Goal: Task Accomplishment & Management: Manage account settings

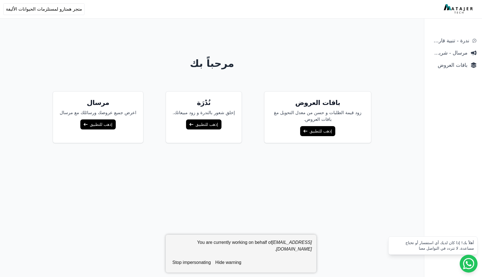
click at [308, 131] on link "إذهب للتطبيق" at bounding box center [317, 131] width 35 height 10
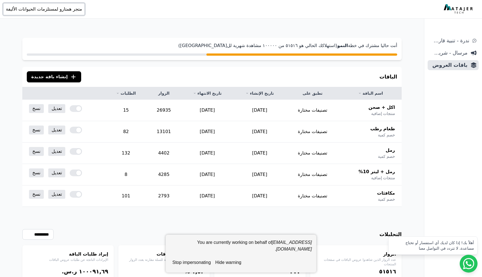
click at [52, 12] on span "متجر همتارو لمستلزمات الحيوانات الأليفة" at bounding box center [44, 9] width 76 height 7
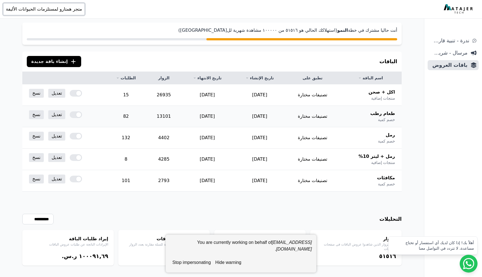
scroll to position [27, 0]
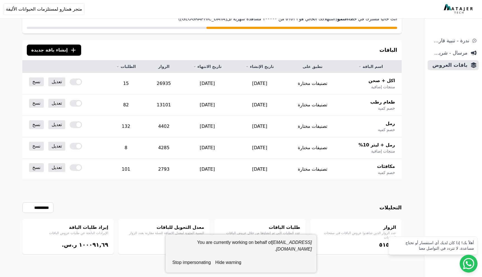
click at [226, 262] on button "hide warning" at bounding box center [228, 262] width 30 height 11
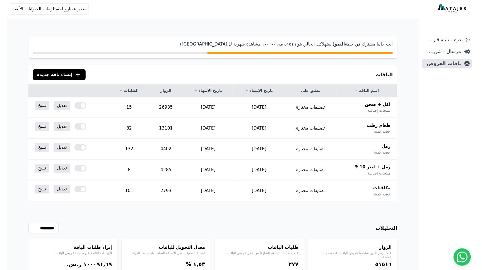
scroll to position [0, 0]
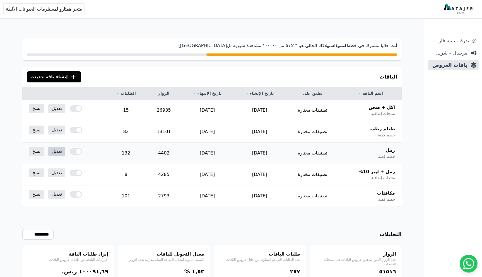
click at [57, 150] on link "تعديل" at bounding box center [56, 151] width 17 height 9
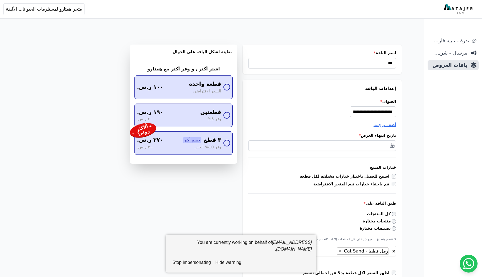
select select "**********"
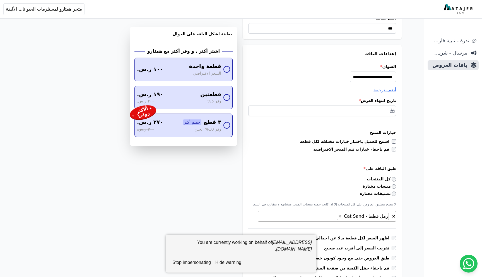
scroll to position [35, 0]
